Goal: Check status: Check status

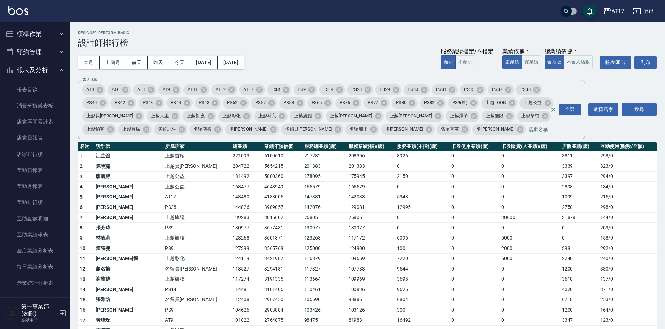
scroll to position [174, 0]
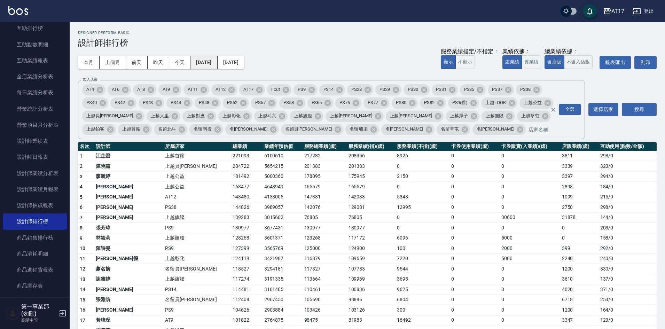
click at [215, 65] on button "[DATE]" at bounding box center [203, 62] width 27 height 13
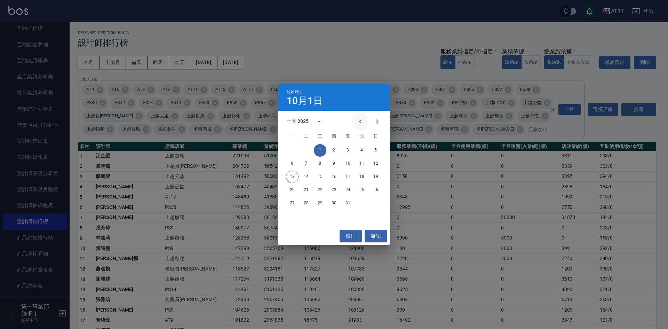
click at [357, 122] on icon "Previous month" at bounding box center [360, 121] width 8 height 8
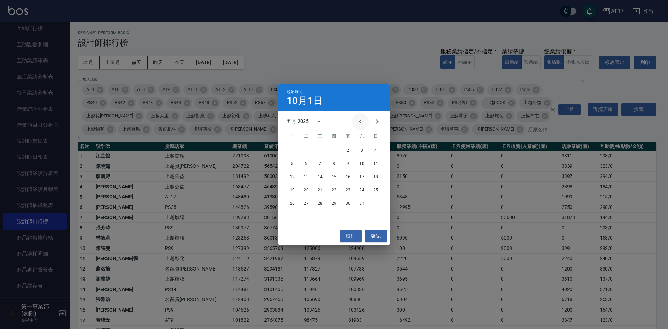
click at [357, 122] on icon "Previous month" at bounding box center [360, 121] width 8 height 8
click at [321, 148] on button "1" at bounding box center [320, 150] width 13 height 13
